Goal: Information Seeking & Learning: Find contact information

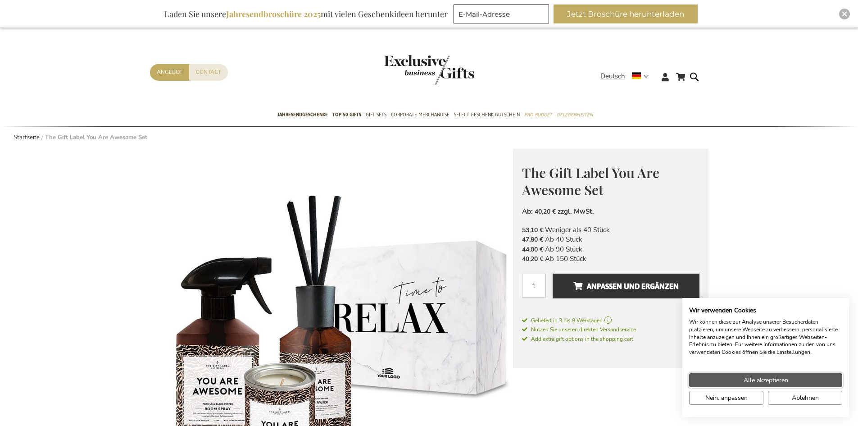
click at [745, 381] on span "Alle akzeptieren" at bounding box center [766, 379] width 45 height 9
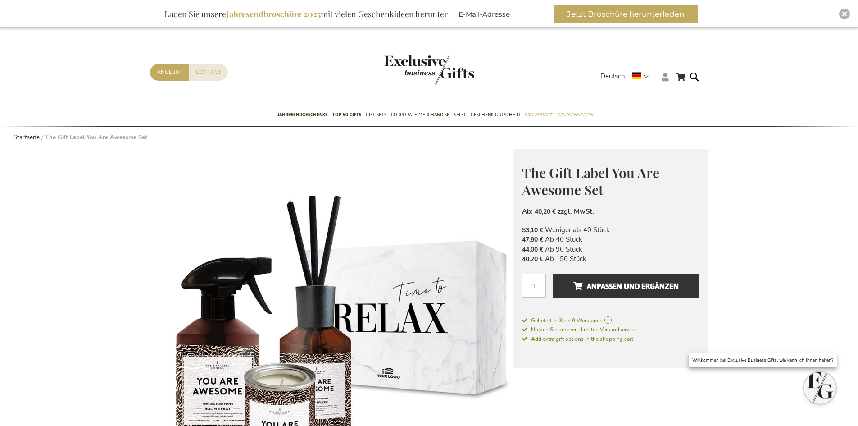
click at [665, 76] on icon at bounding box center [665, 77] width 7 height 8
click at [670, 92] on link "Login" at bounding box center [671, 95] width 17 height 9
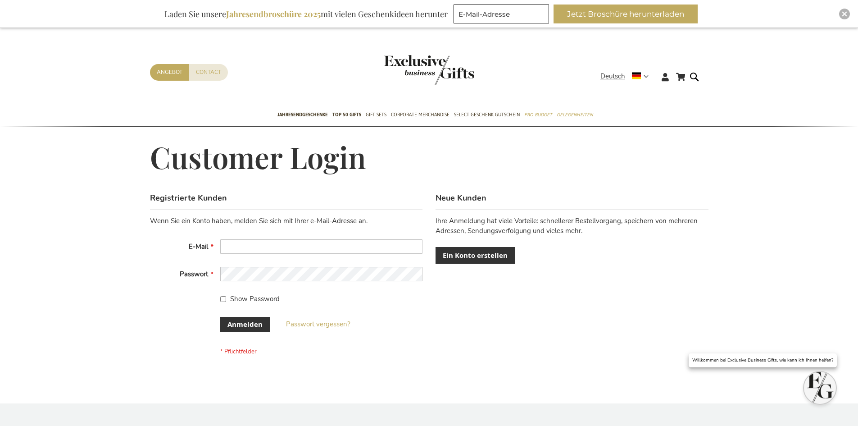
click at [241, 226] on fieldset "Wenn Sie ein Konto haben, melden Sie sich mit Ihrer e-Mail-Adresse an. E-Mail P…" at bounding box center [286, 285] width 273 height 139
click at [241, 248] on input "E-Mail" at bounding box center [321, 246] width 202 height 14
click at [242, 248] on input "E-Mail" at bounding box center [321, 246] width 202 height 14
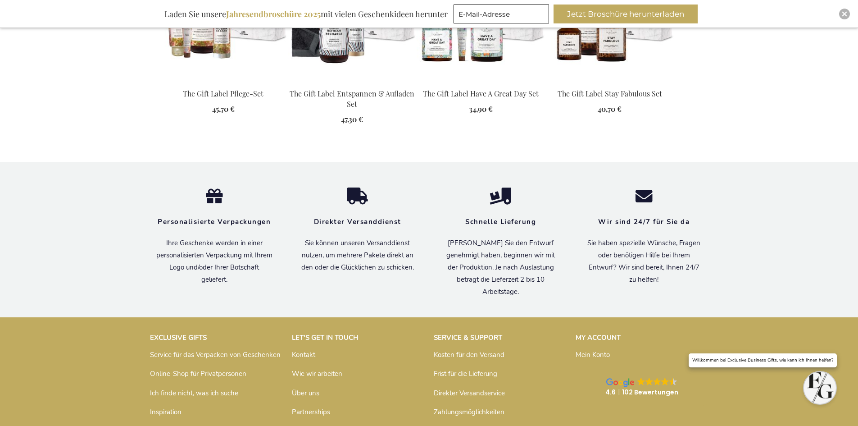
scroll to position [1096, 0]
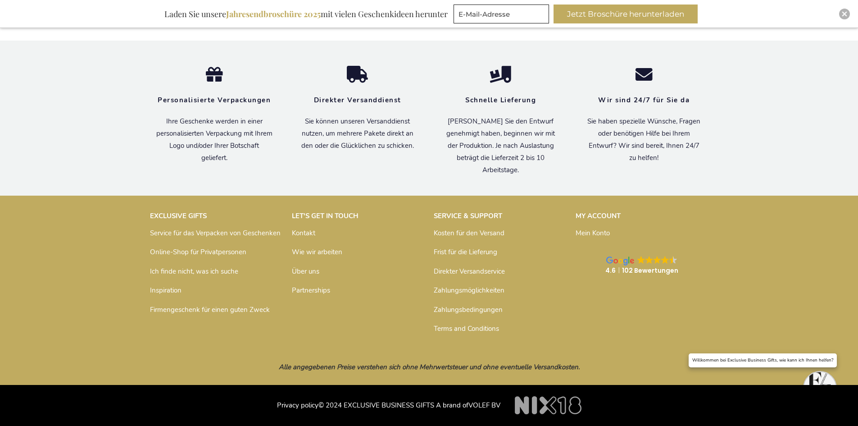
click at [310, 232] on link "Kontakt" at bounding box center [303, 232] width 23 height 9
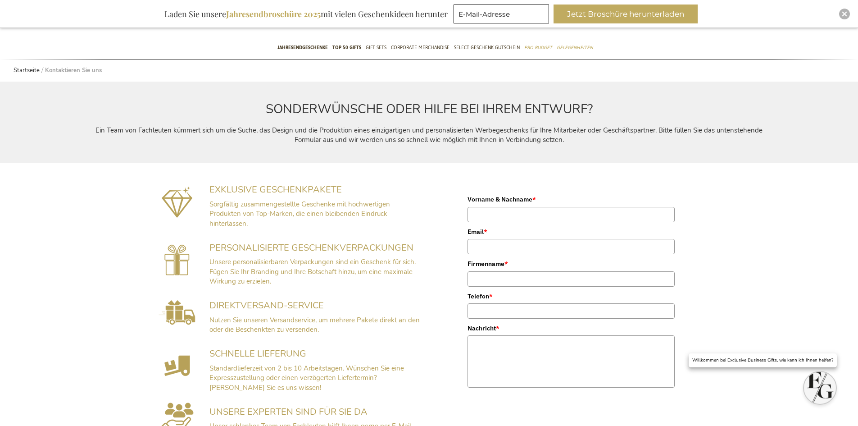
scroll to position [270, 0]
